Goal: Task Accomplishment & Management: Use online tool/utility

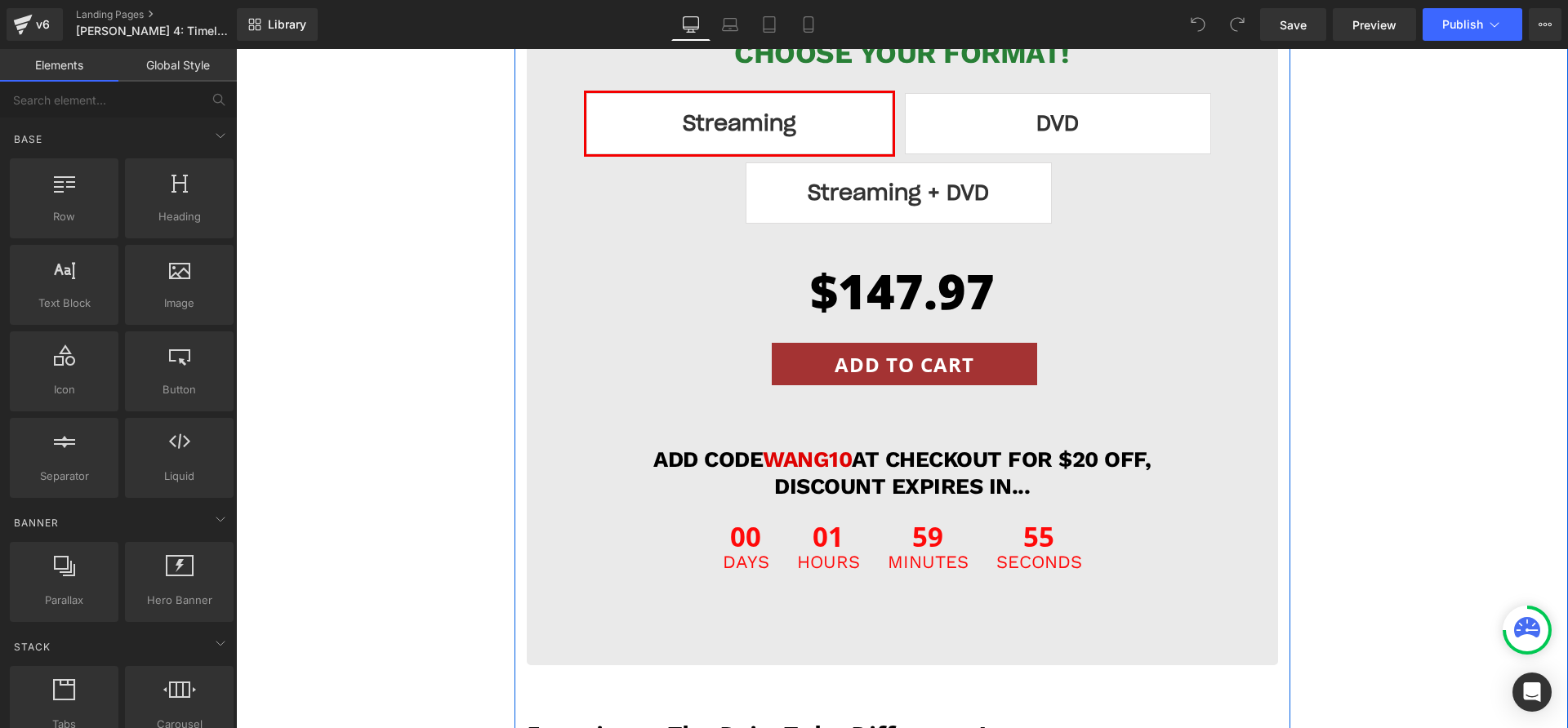
scroll to position [17332, 0]
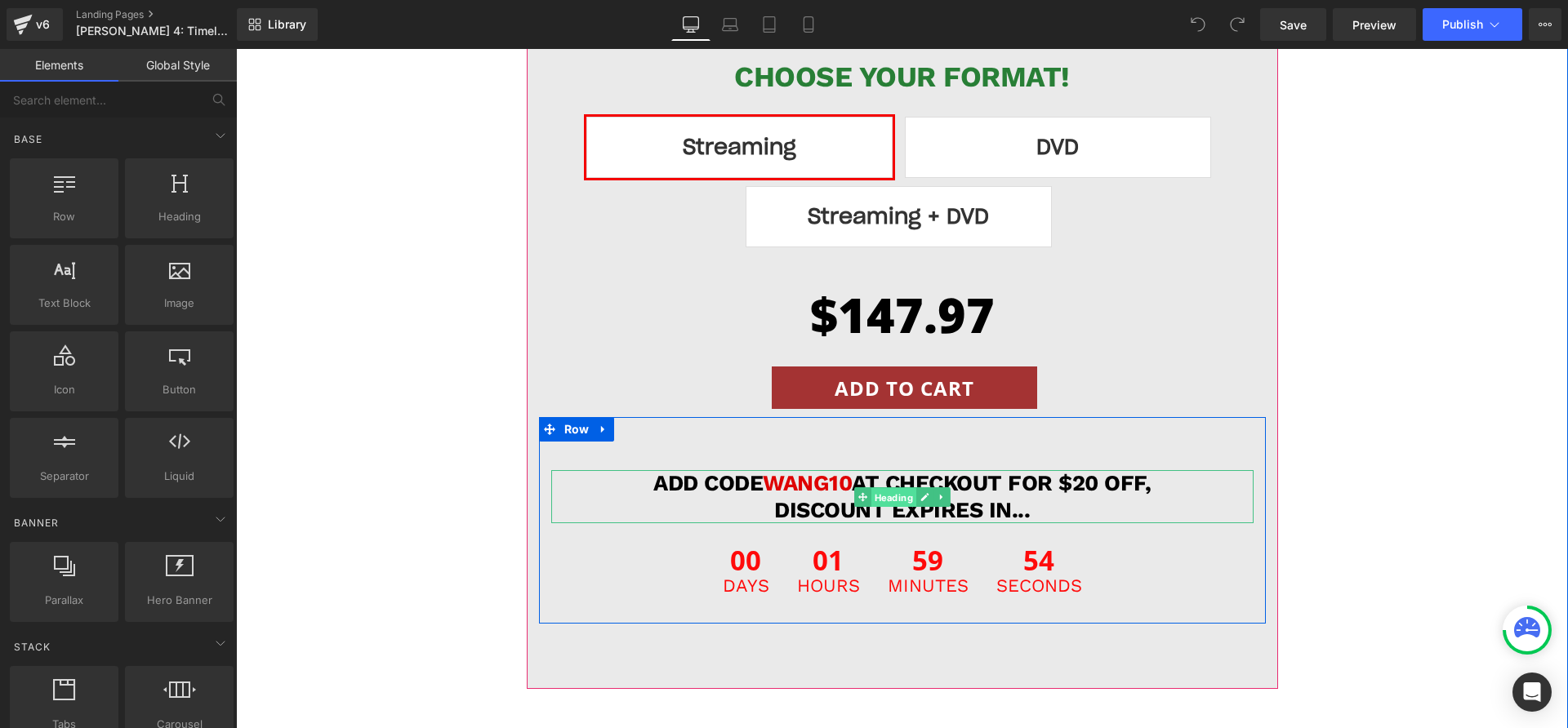
click at [870, 488] on span "Heading" at bounding box center [893, 498] width 45 height 20
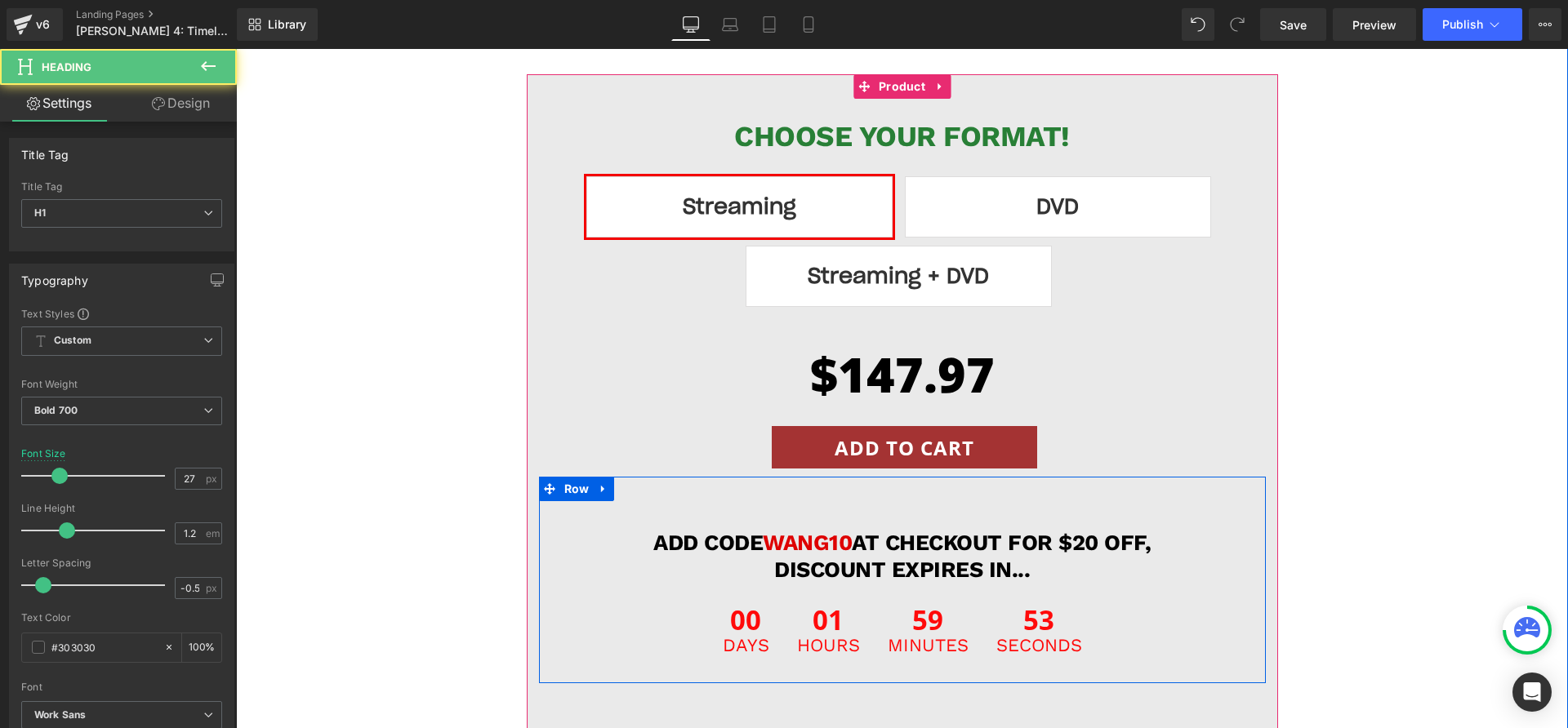
scroll to position [17206, 0]
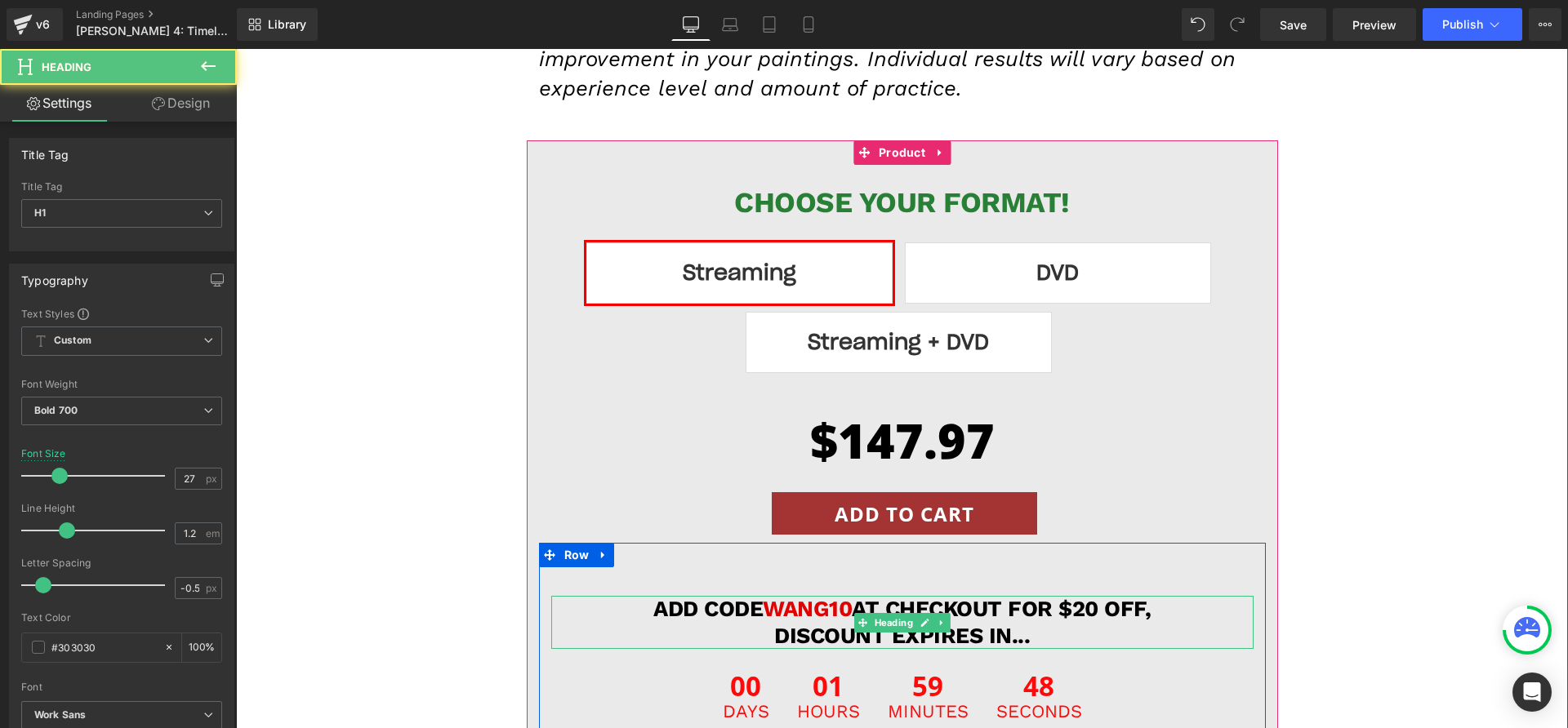
click at [833, 596] on span "WANG10" at bounding box center [807, 609] width 89 height 26
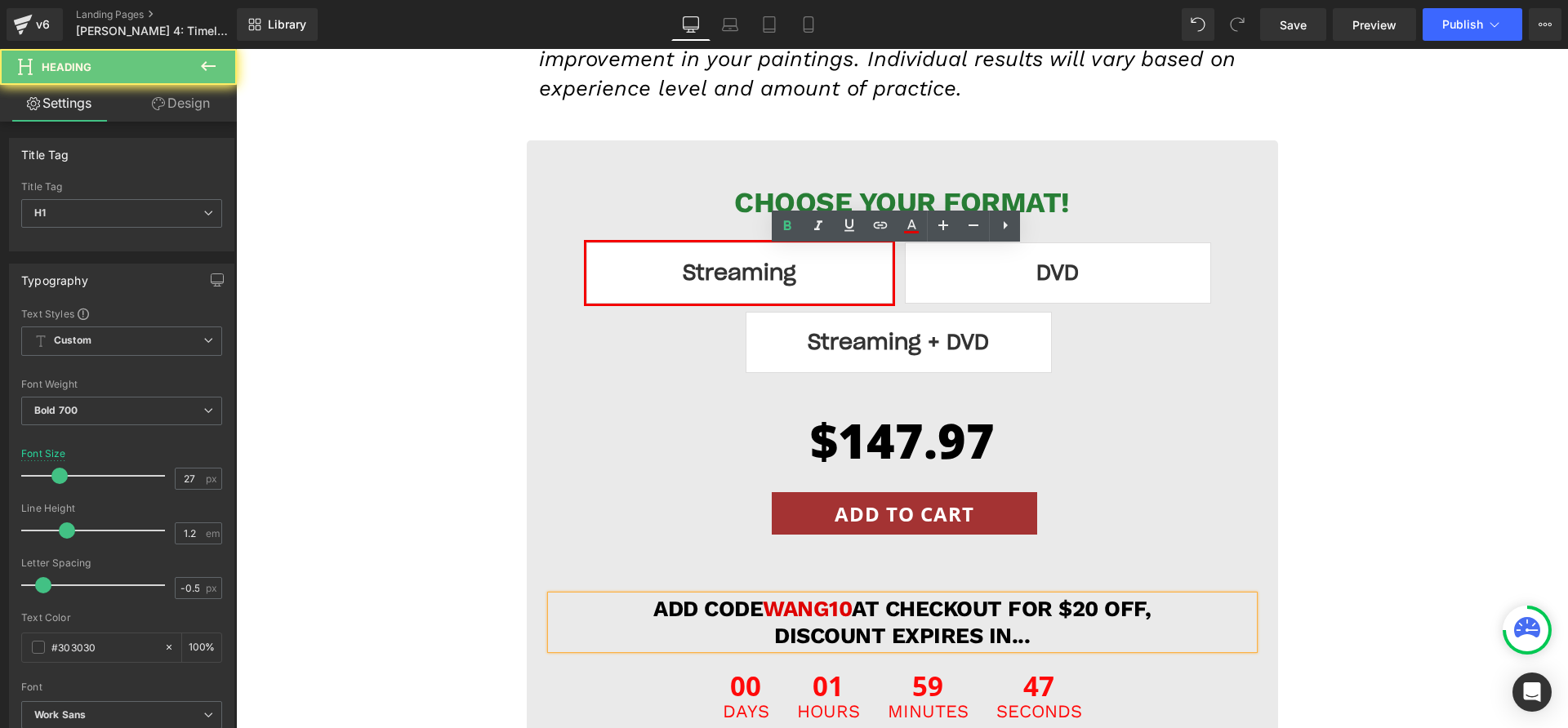
click at [835, 596] on span "WANG10" at bounding box center [807, 609] width 89 height 26
drag, startPoint x: 835, startPoint y: 258, endPoint x: 827, endPoint y: 259, distance: 8.1
click at [827, 596] on span "WANG10" at bounding box center [807, 609] width 89 height 26
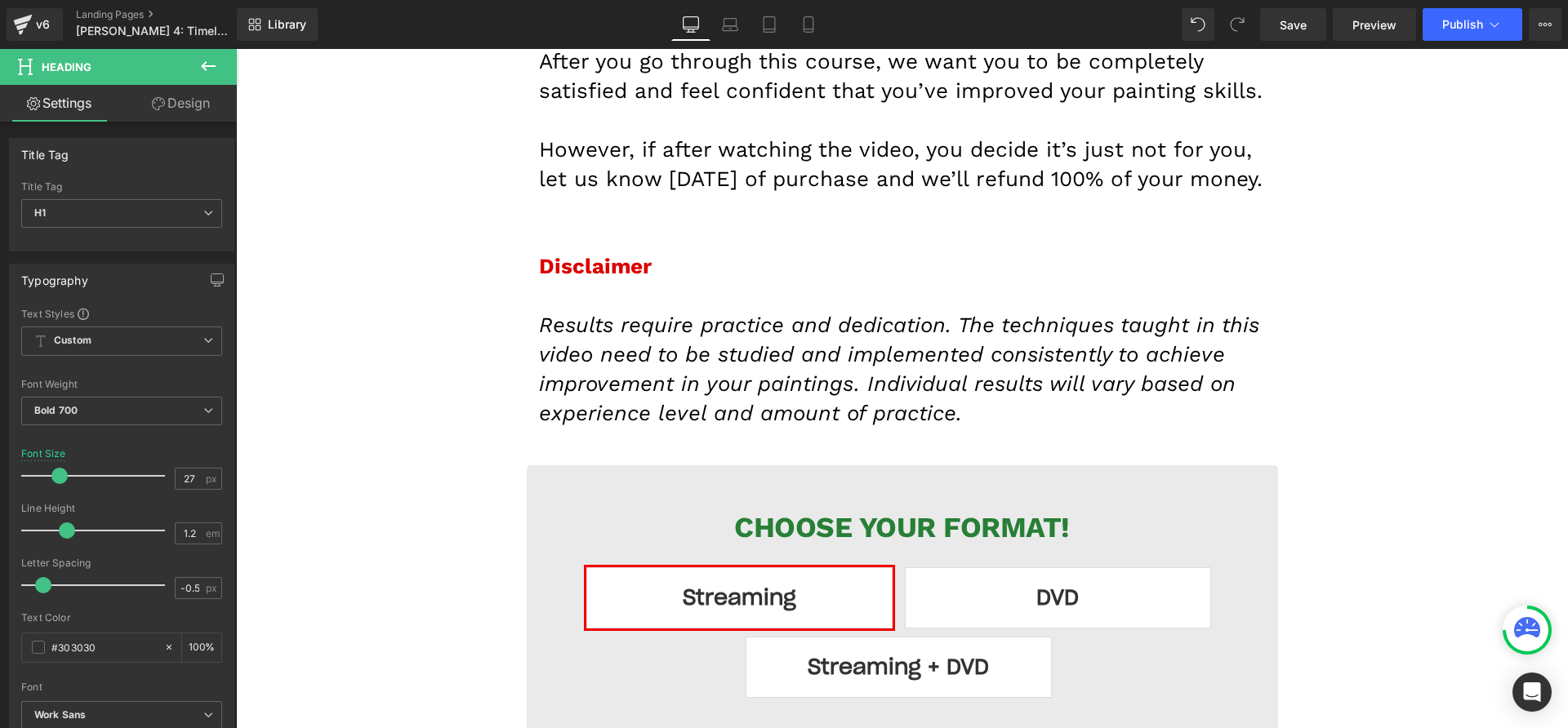
scroll to position [16900, 0]
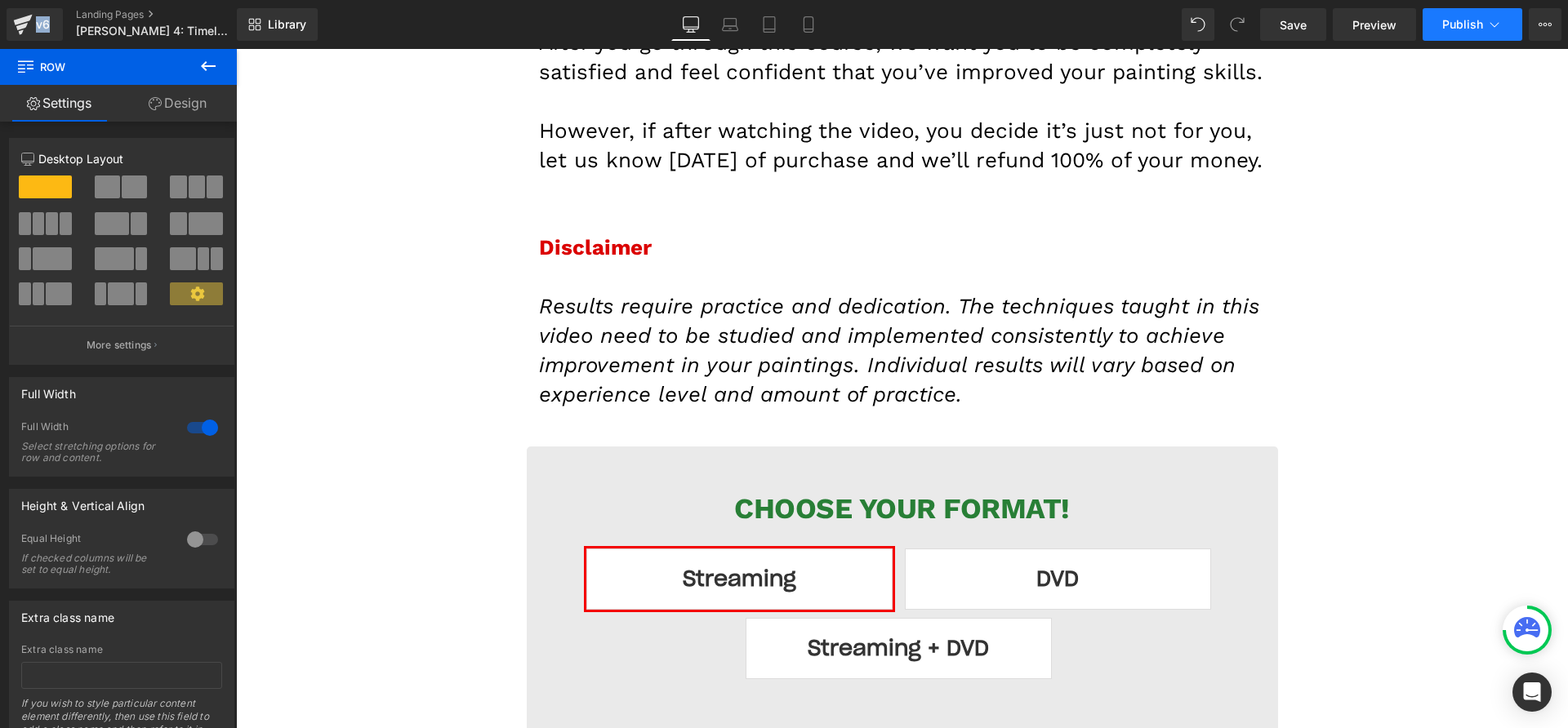
click at [1479, 25] on span "Publish" at bounding box center [1462, 24] width 41 height 13
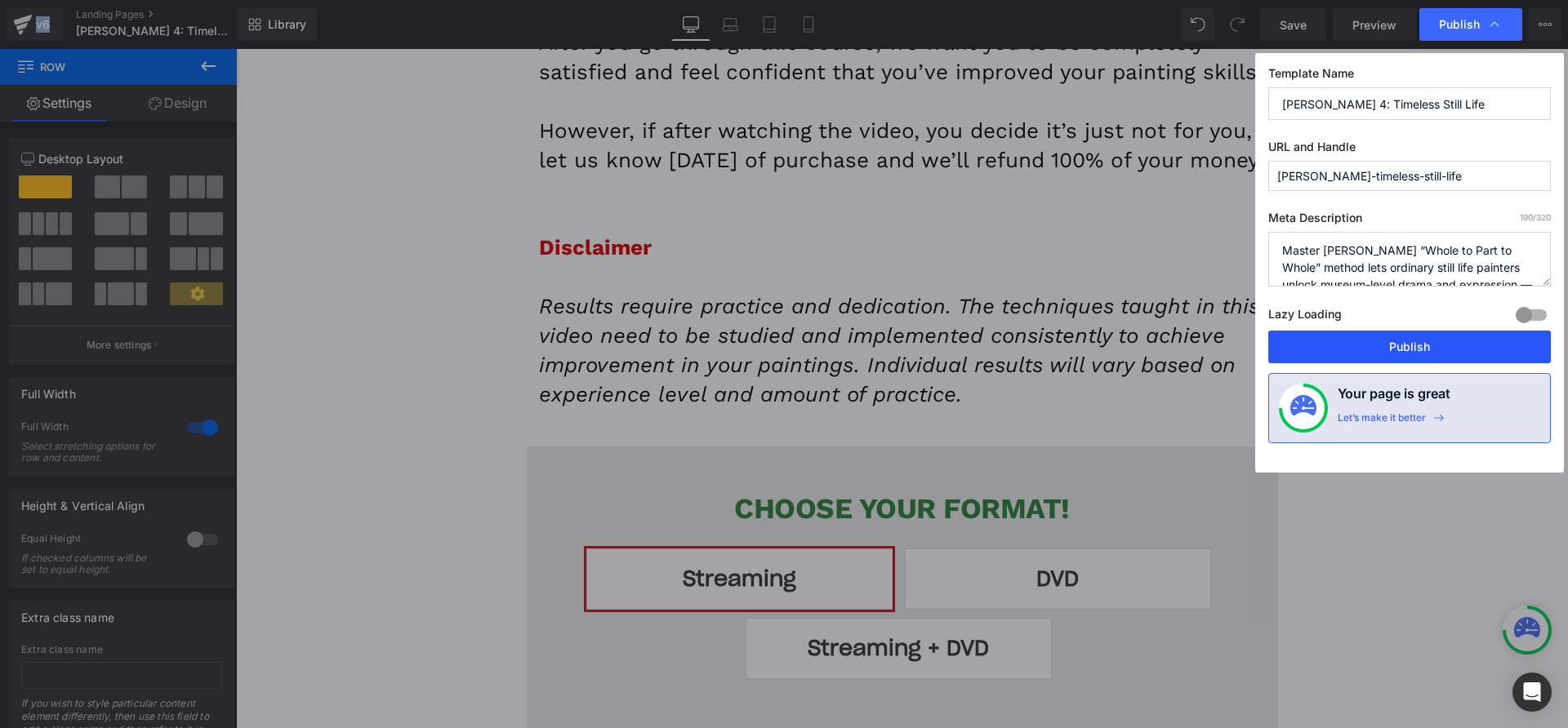
click at [1380, 346] on button "Publish" at bounding box center [1409, 347] width 283 height 33
